Goal: Navigation & Orientation: Find specific page/section

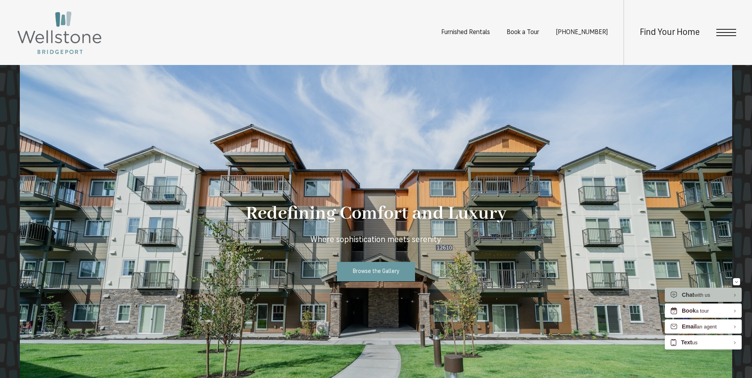
scroll to position [726, 0]
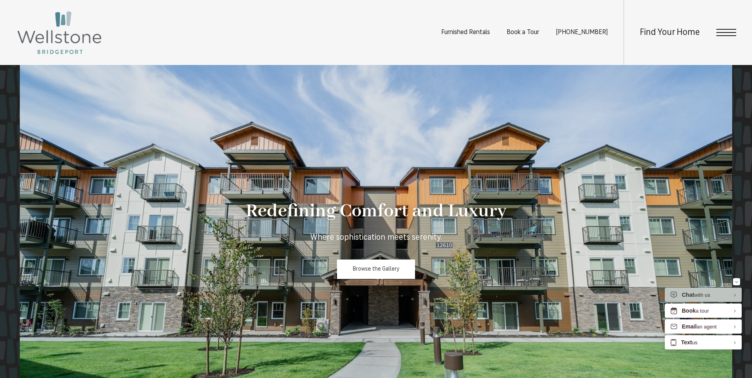
click at [367, 271] on span "Browse the Gallery" at bounding box center [376, 270] width 47 height 6
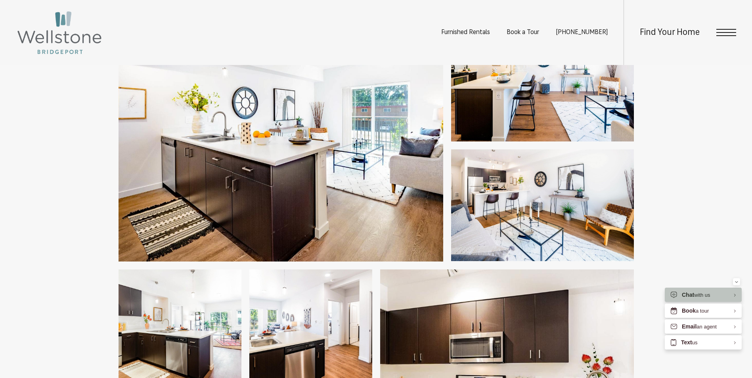
scroll to position [662, 0]
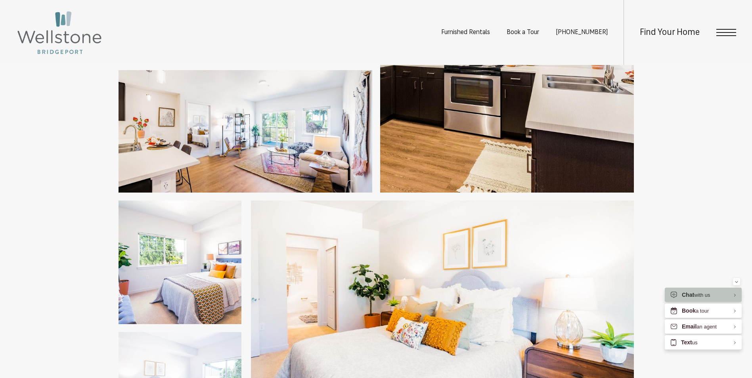
click at [724, 36] on span "Open Menu" at bounding box center [727, 35] width 20 height 1
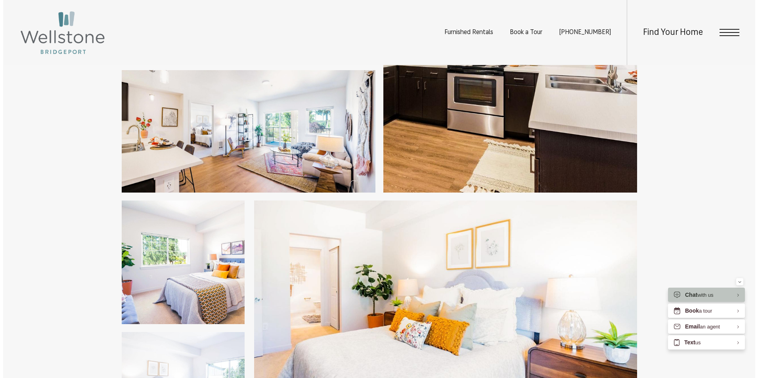
scroll to position [0, 0]
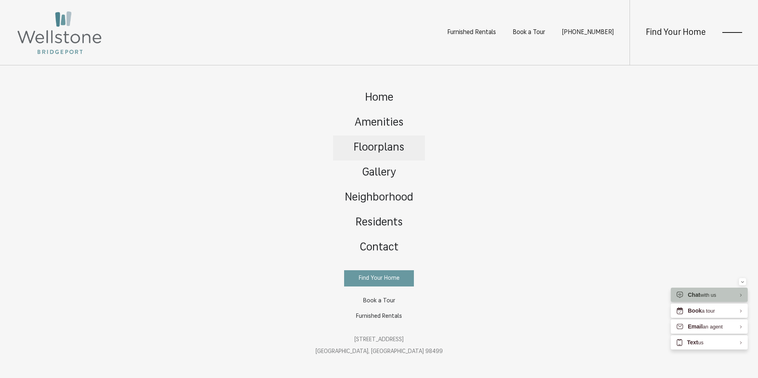
click at [382, 148] on span "Floorplans" at bounding box center [379, 147] width 51 height 11
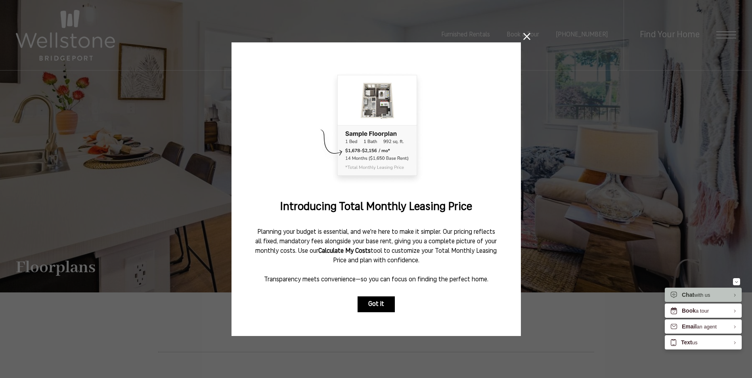
click at [376, 305] on button "Got it" at bounding box center [376, 305] width 37 height 16
